Goal: Navigation & Orientation: Find specific page/section

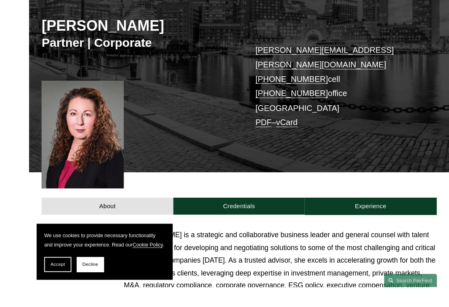
scroll to position [118, 0]
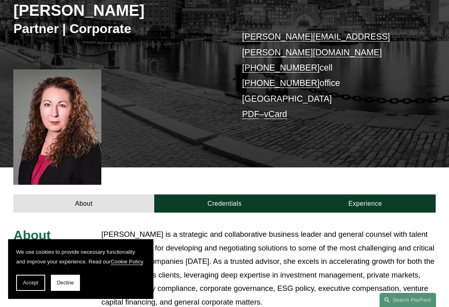
click at [34, 286] on span "Accept" at bounding box center [30, 283] width 15 height 6
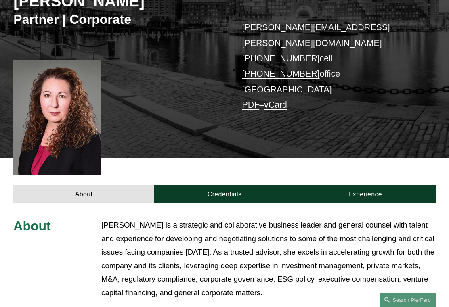
scroll to position [119, 0]
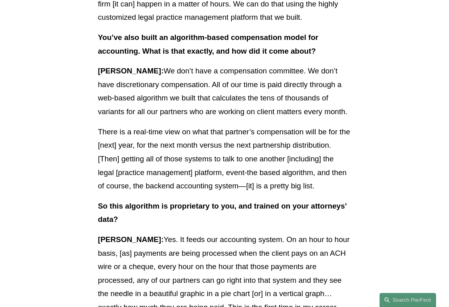
scroll to position [1557, 0]
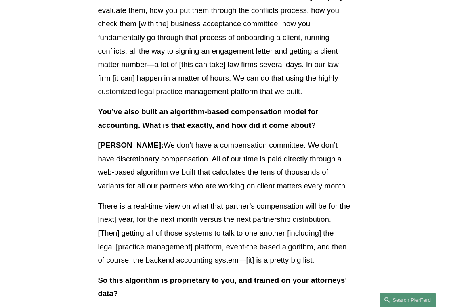
scroll to position [1474, 0]
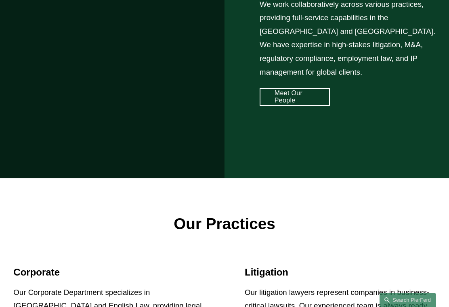
scroll to position [649, 0]
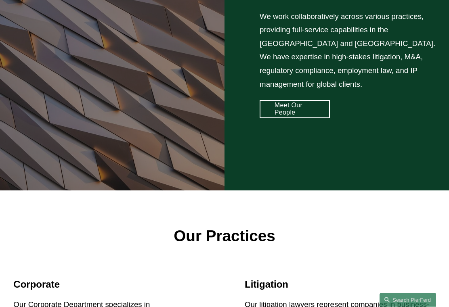
click at [307, 103] on link "Meet Our People" at bounding box center [295, 110] width 70 height 18
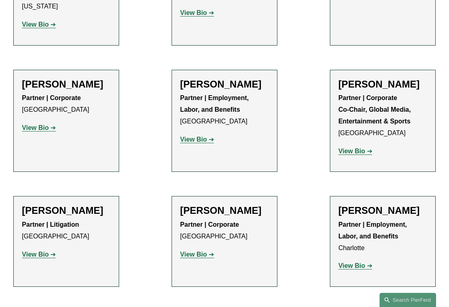
scroll to position [9917, 0]
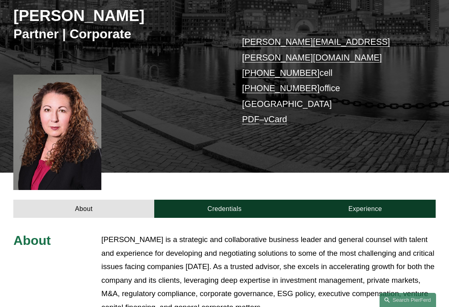
scroll to position [112, 0]
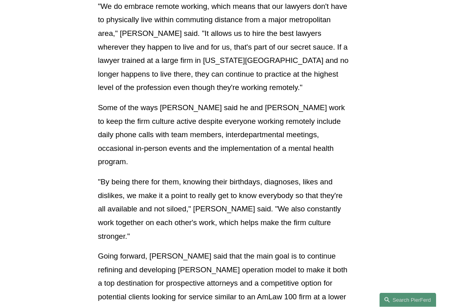
scroll to position [998, 0]
